Goal: Find specific page/section: Find specific page/section

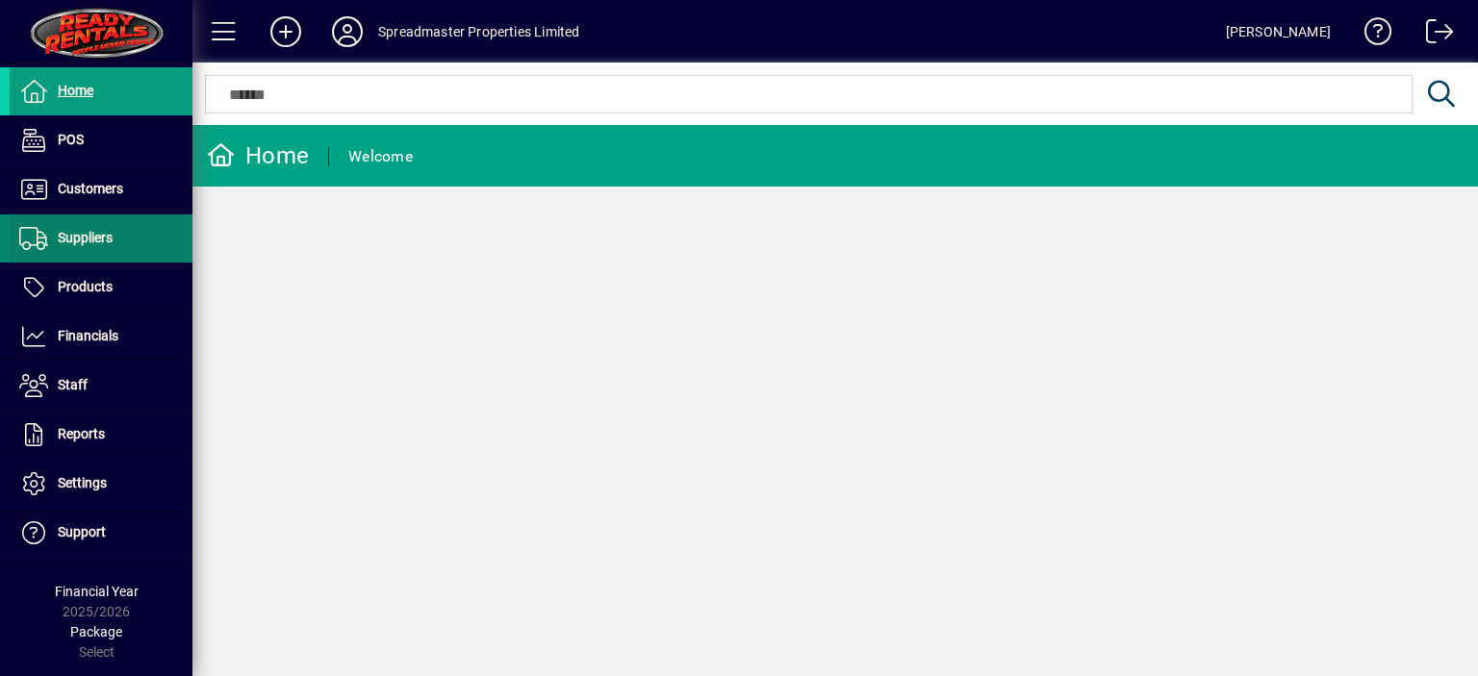
click at [100, 238] on span "Suppliers" at bounding box center [85, 237] width 55 height 15
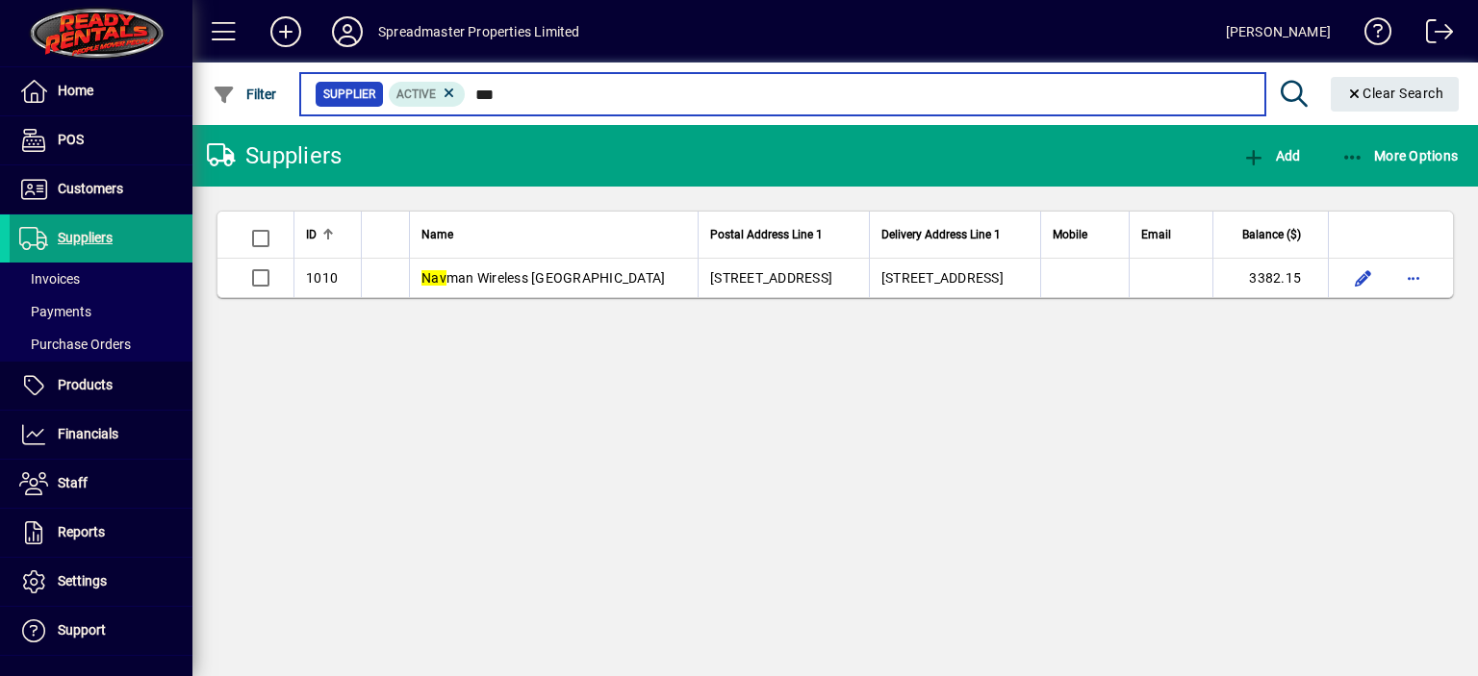
type input "***"
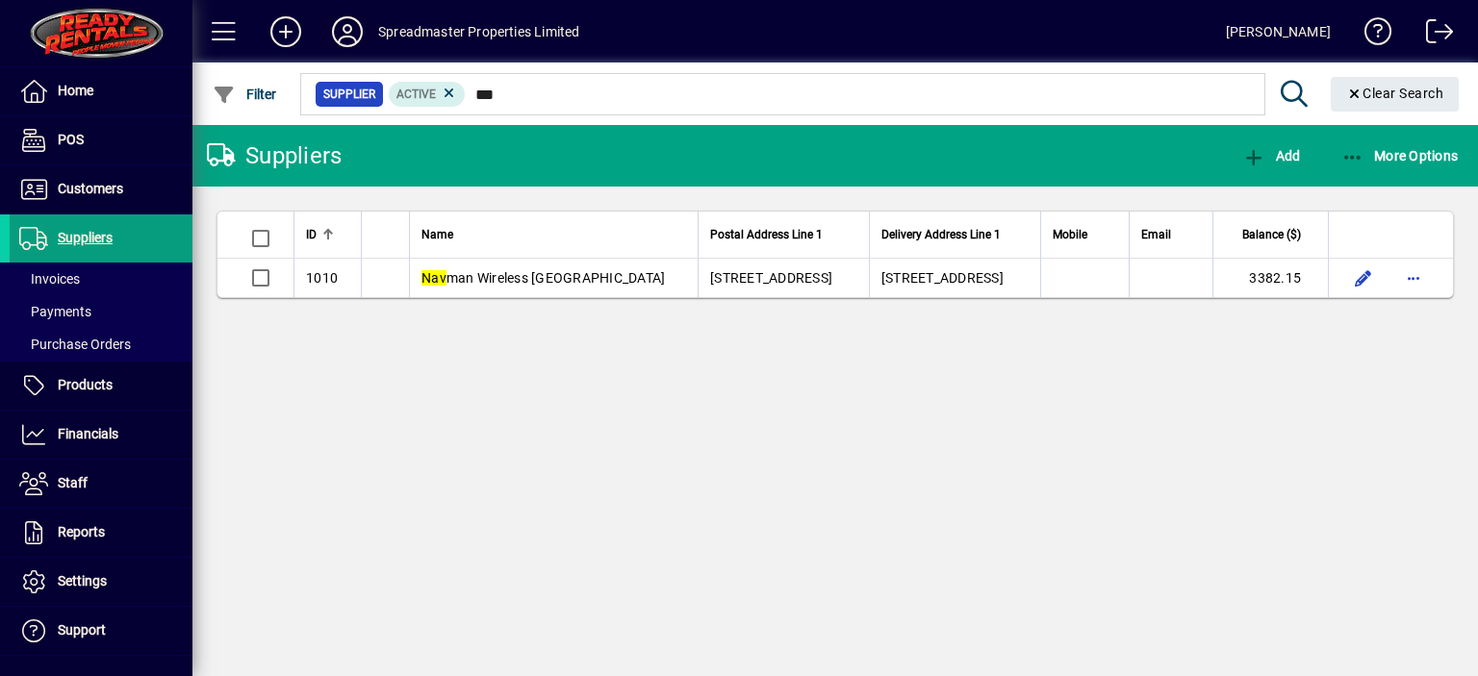
click at [345, 26] on icon at bounding box center [347, 31] width 38 height 31
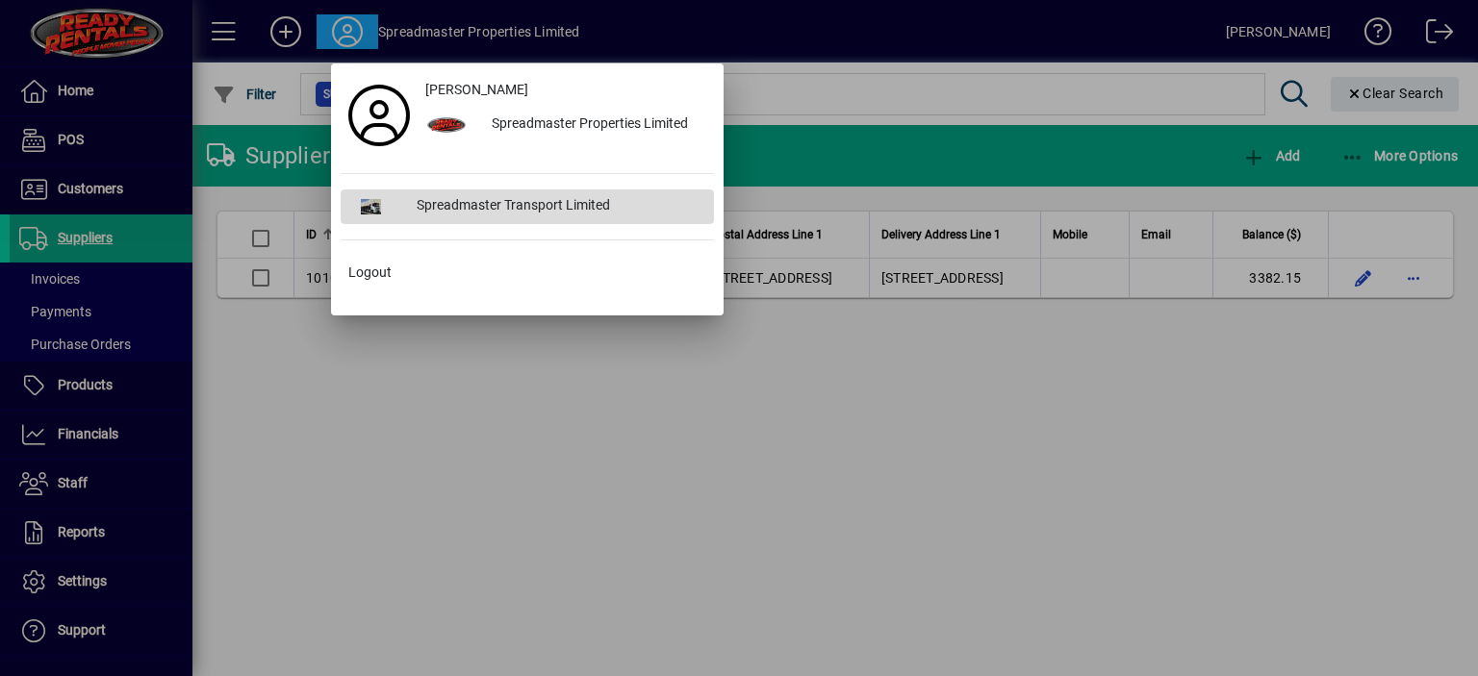
click at [488, 202] on div "Spreadmaster Transport Limited" at bounding box center [557, 207] width 313 height 35
